Goal: Find contact information: Find contact information

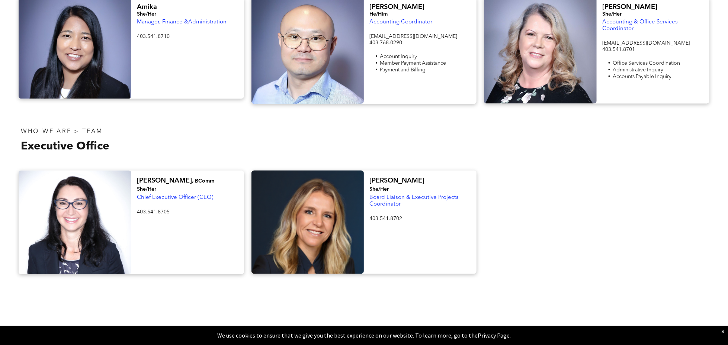
scroll to position [1187, 0]
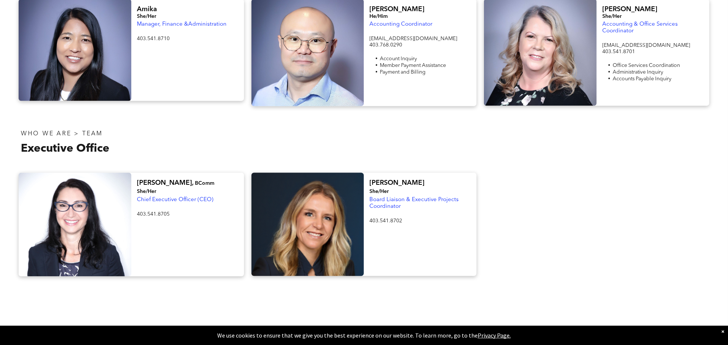
click at [634, 198] on div at bounding box center [596, 225] width 233 height 104
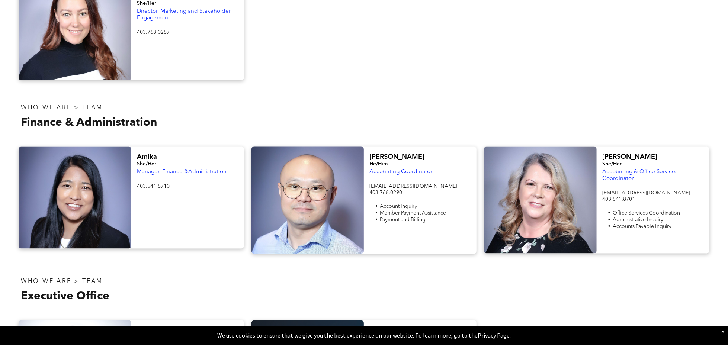
scroll to position [1039, 0]
click at [410, 184] on span "[EMAIL_ADDRESS][DOMAIN_NAME]" at bounding box center [413, 186] width 88 height 5
copy span "[EMAIL_ADDRESS][DOMAIN_NAME]"
click at [410, 184] on span "[EMAIL_ADDRESS][DOMAIN_NAME]" at bounding box center [413, 186] width 88 height 5
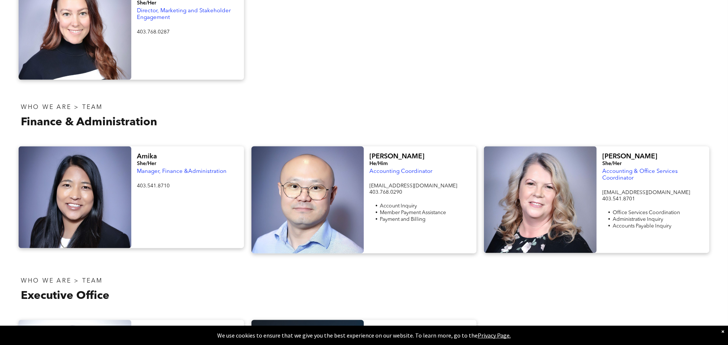
click at [429, 269] on div at bounding box center [538, 291] width 349 height 44
click at [643, 190] on span "[EMAIL_ADDRESS][DOMAIN_NAME]" at bounding box center [646, 192] width 88 height 5
copy span "[EMAIL_ADDRESS][DOMAIN_NAME]"
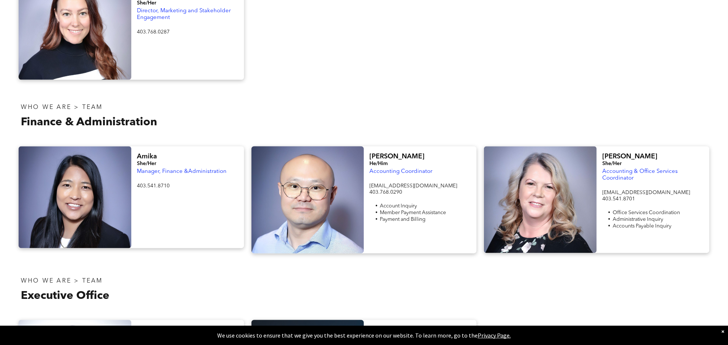
click at [481, 274] on div at bounding box center [538, 291] width 349 height 44
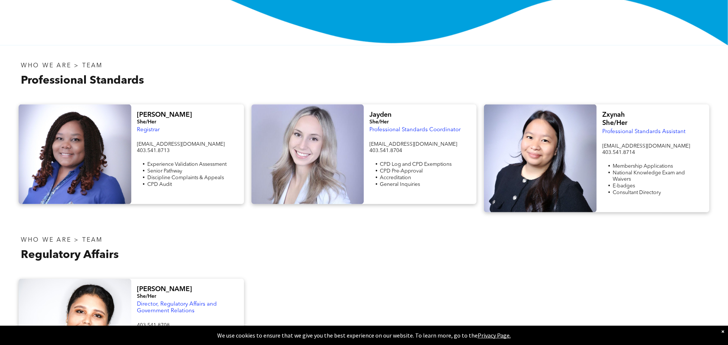
scroll to position [236, 0]
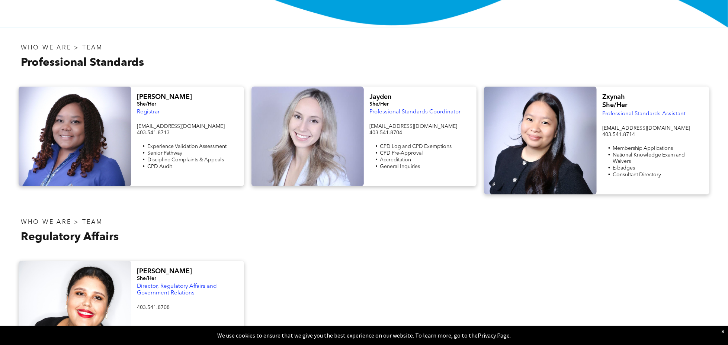
click at [167, 125] on span "registrar@cphrab.ca" at bounding box center [181, 126] width 88 height 5
copy span "registrar@cphrab.ca"
click at [167, 125] on span "registrar@cphrab.ca" at bounding box center [181, 126] width 88 height 5
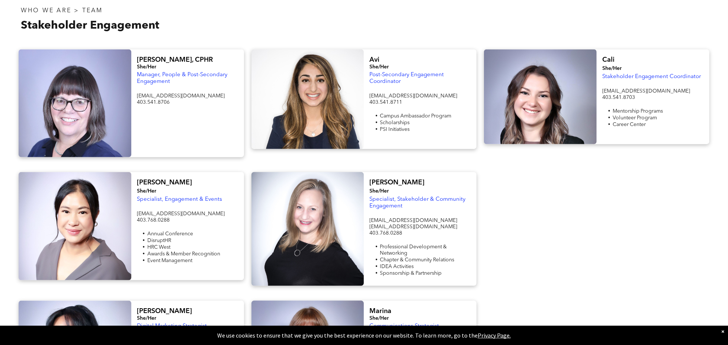
scroll to position [615, 0]
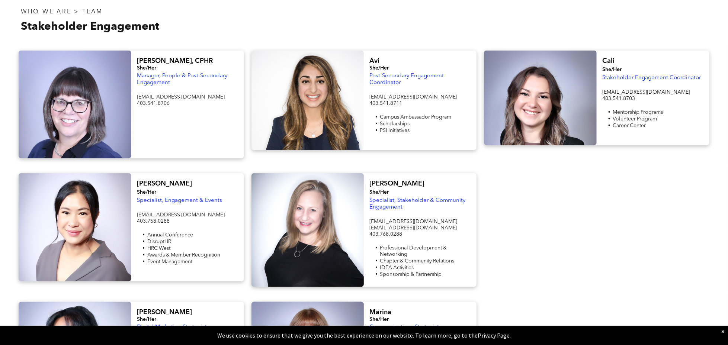
click at [178, 94] on span "volunteer@cphrab.ca" at bounding box center [181, 96] width 88 height 5
copy span "volunteer@cphrab.ca"
click at [178, 94] on span "volunteer@cphrab.ca" at bounding box center [181, 96] width 88 height 5
click at [196, 212] on span "cphrab-conference@cphrab.ca" at bounding box center [181, 214] width 88 height 5
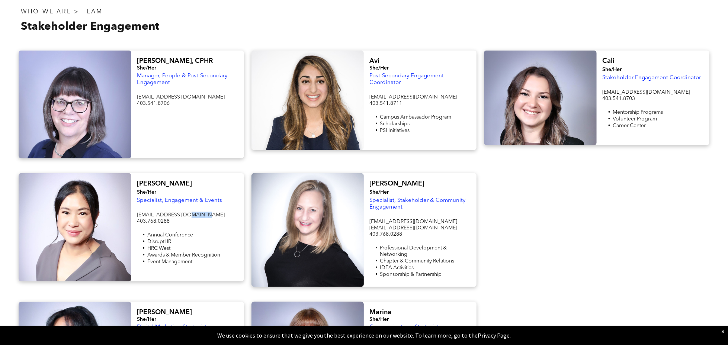
click at [196, 212] on span "cphrab-conference@cphrab.ca" at bounding box center [181, 214] width 88 height 5
copy span "cphrab-conference@cphrab.ca"
click at [518, 230] on div at bounding box center [596, 230] width 233 height 114
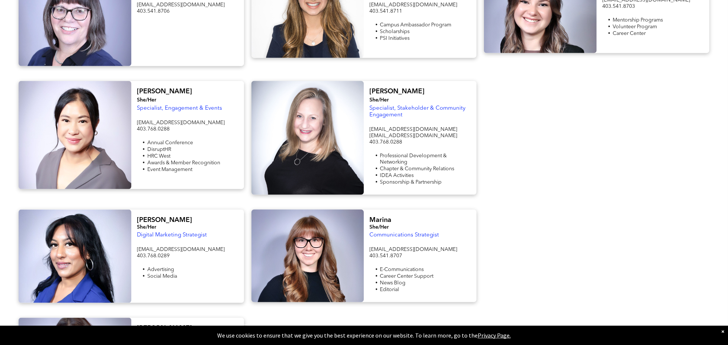
scroll to position [709, 0]
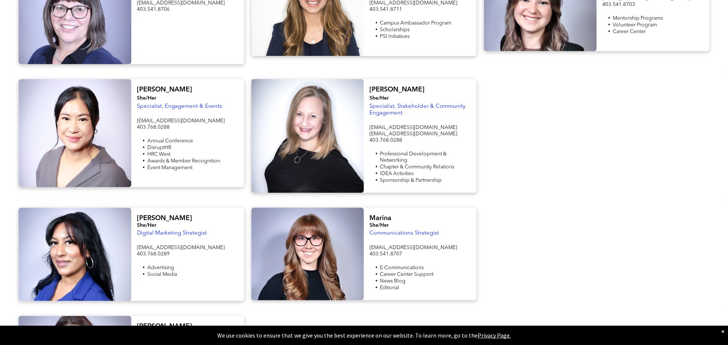
click at [416, 245] on span "jobsource@cphrab.ca" at bounding box center [413, 247] width 88 height 5
copy span "jobsource@cphrab.ca"
click at [416, 245] on span "jobsource@cphrab.ca" at bounding box center [413, 247] width 88 height 5
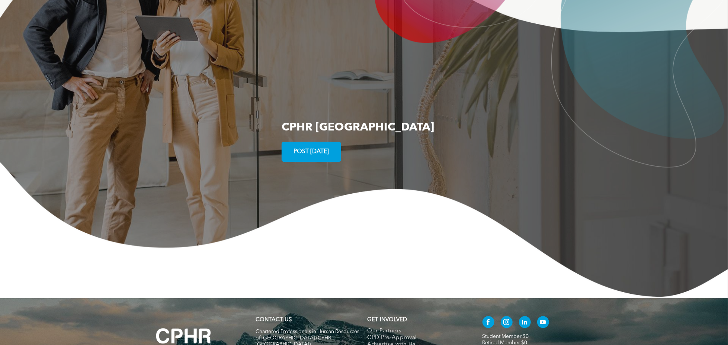
scroll to position [1361, 0]
